Goal: Task Accomplishment & Management: Use online tool/utility

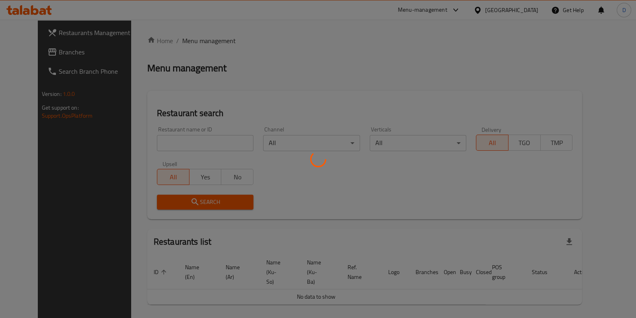
click at [203, 135] on div "Home / Menu management Menu management Restaurant search Restaurant name or ID …" at bounding box center [365, 184] width 436 height 296
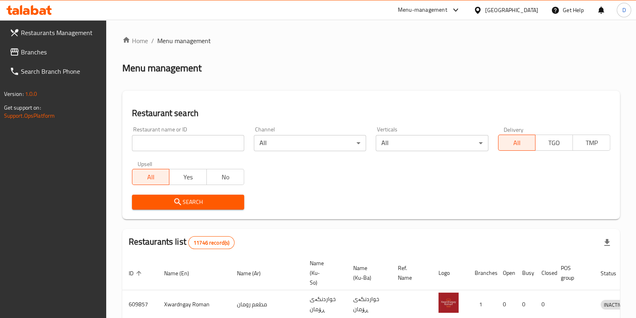
drag, startPoint x: 0, startPoint y: 0, endPoint x: 203, endPoint y: 135, distance: 243.5
click at [203, 135] on input "search" at bounding box center [188, 143] width 112 height 16
type input "kastana"
click button "Search" at bounding box center [188, 201] width 112 height 15
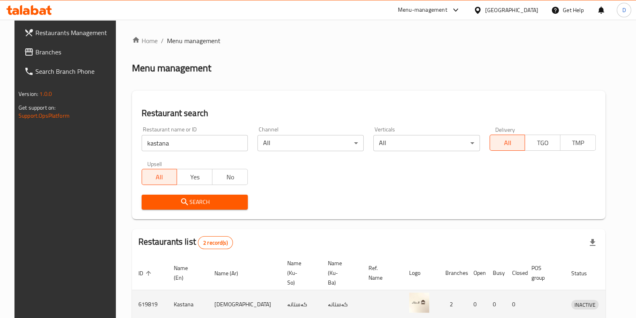
click at [609, 300] on td "enhanced table" at bounding box center [623, 304] width 28 height 29
click at [620, 303] on icon "enhanced table" at bounding box center [621, 304] width 3 height 3
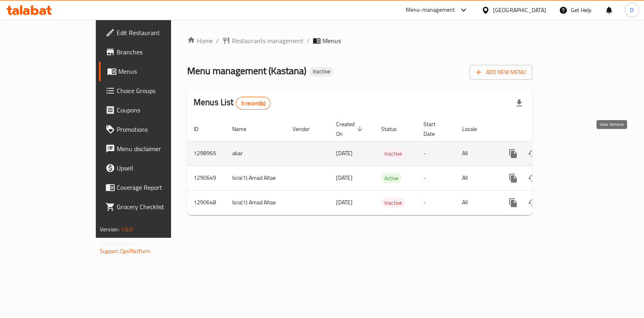
click at [575, 150] on icon "enhanced table" at bounding box center [571, 153] width 7 height 7
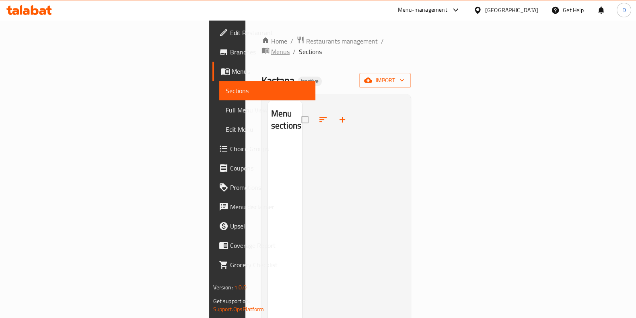
click at [271, 47] on span "Menus" at bounding box center [280, 52] width 19 height 10
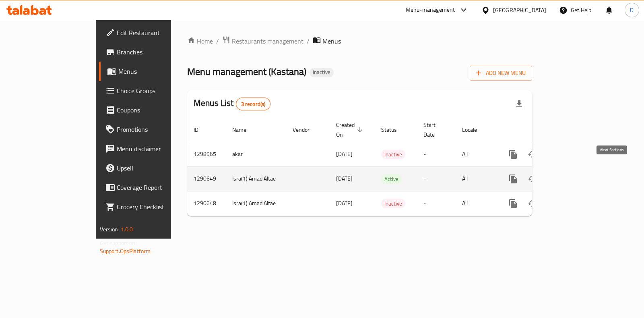
click at [581, 178] on link "enhanced table" at bounding box center [571, 178] width 19 height 19
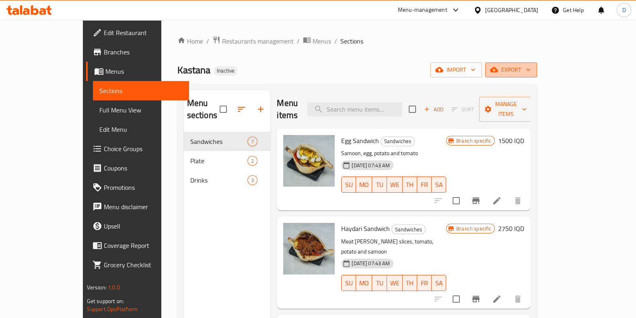
click at [531, 71] on span "export" at bounding box center [511, 70] width 39 height 10
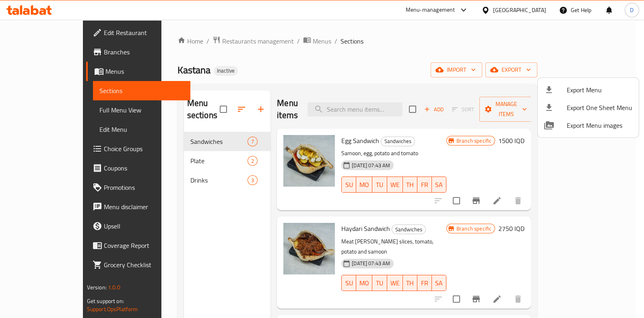
click at [262, 42] on div at bounding box center [322, 159] width 644 height 318
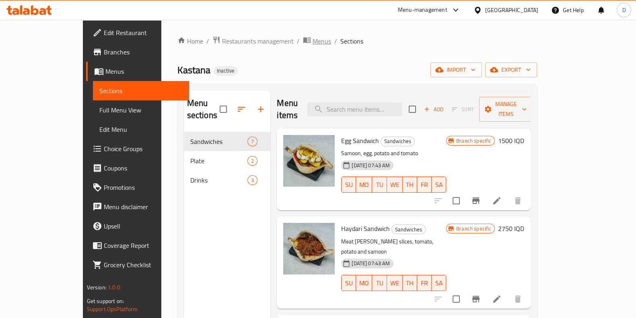
click at [313, 42] on span "Menus" at bounding box center [322, 41] width 19 height 10
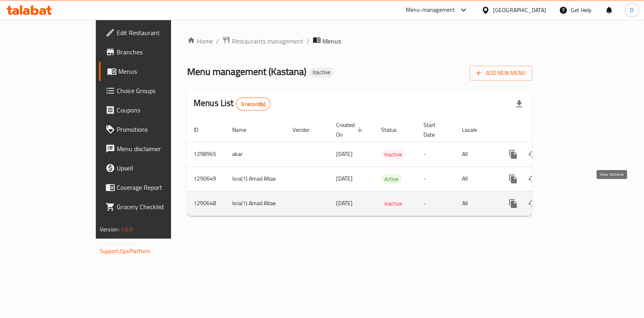
click at [575, 200] on icon "enhanced table" at bounding box center [571, 203] width 7 height 7
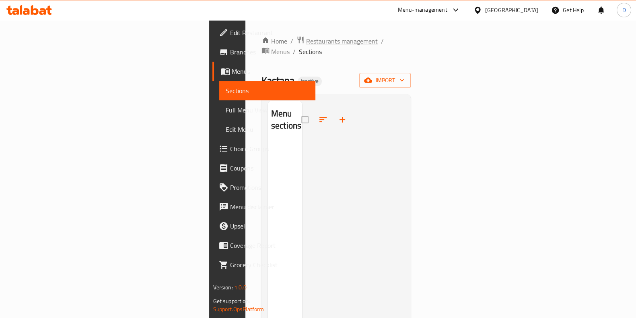
click at [306, 36] on span "Restaurants management" at bounding box center [342, 41] width 72 height 10
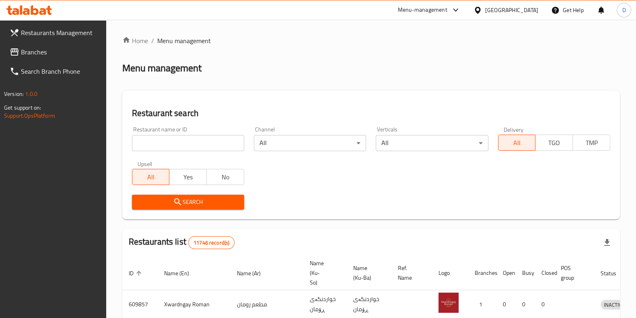
drag, startPoint x: 197, startPoint y: 129, endPoint x: 199, endPoint y: 134, distance: 4.9
click at [199, 134] on div "Restaurant name or ID Restaurant name or ID" at bounding box center [188, 138] width 112 height 25
drag, startPoint x: 199, startPoint y: 134, endPoint x: 201, endPoint y: 138, distance: 5.1
click at [201, 138] on div "Restaurant name or ID Restaurant name or ID" at bounding box center [188, 138] width 112 height 25
click at [201, 138] on input "search" at bounding box center [188, 143] width 112 height 16
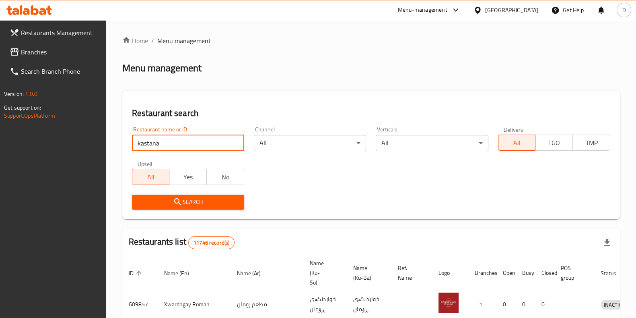
type input "kastana"
click button "Search" at bounding box center [188, 201] width 112 height 15
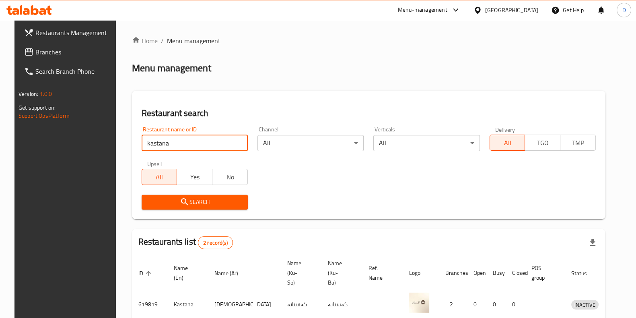
scroll to position [63, 0]
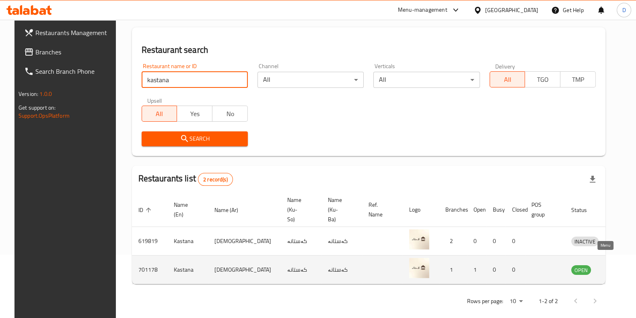
click at [616, 267] on icon "enhanced table" at bounding box center [620, 270] width 9 height 7
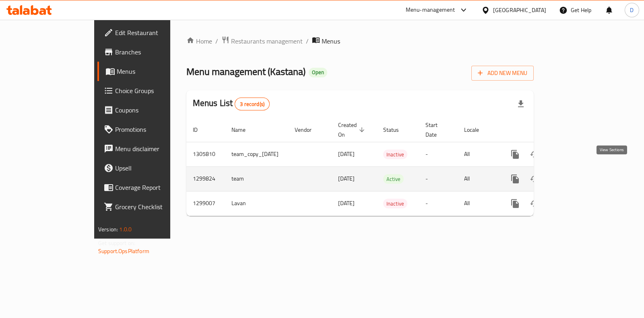
click at [578, 174] on icon "enhanced table" at bounding box center [573, 179] width 10 height 10
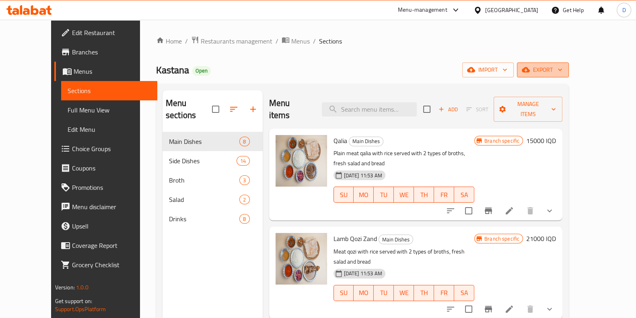
click at [563, 74] on span "export" at bounding box center [543, 70] width 39 height 10
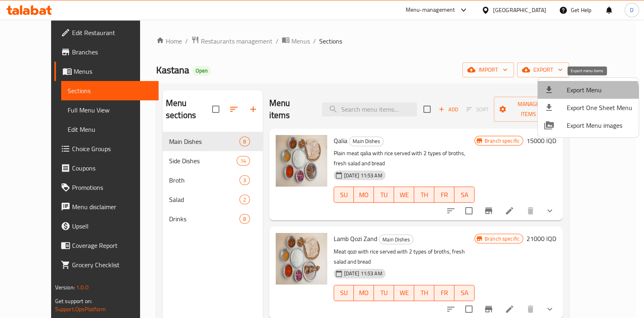
click at [581, 96] on li "Export Menu" at bounding box center [588, 90] width 101 height 18
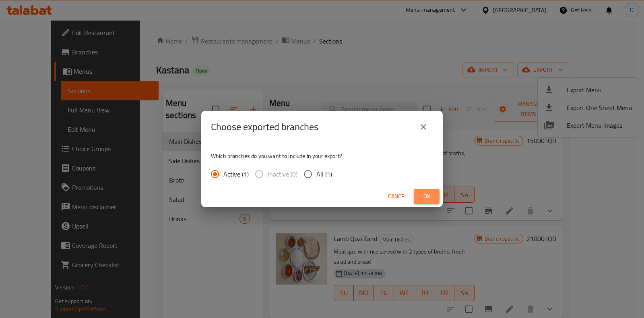
click at [436, 195] on button "Ok" at bounding box center [427, 196] width 26 height 15
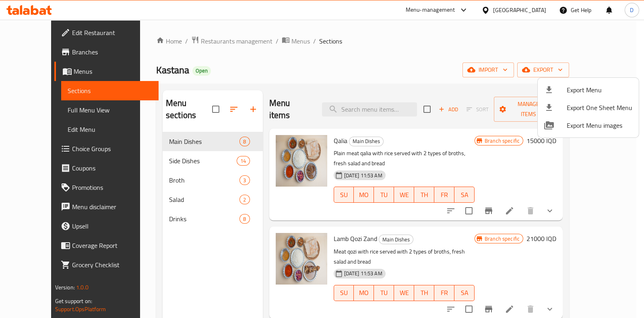
click at [229, 41] on div at bounding box center [322, 159] width 644 height 318
